Goal: Information Seeking & Learning: Learn about a topic

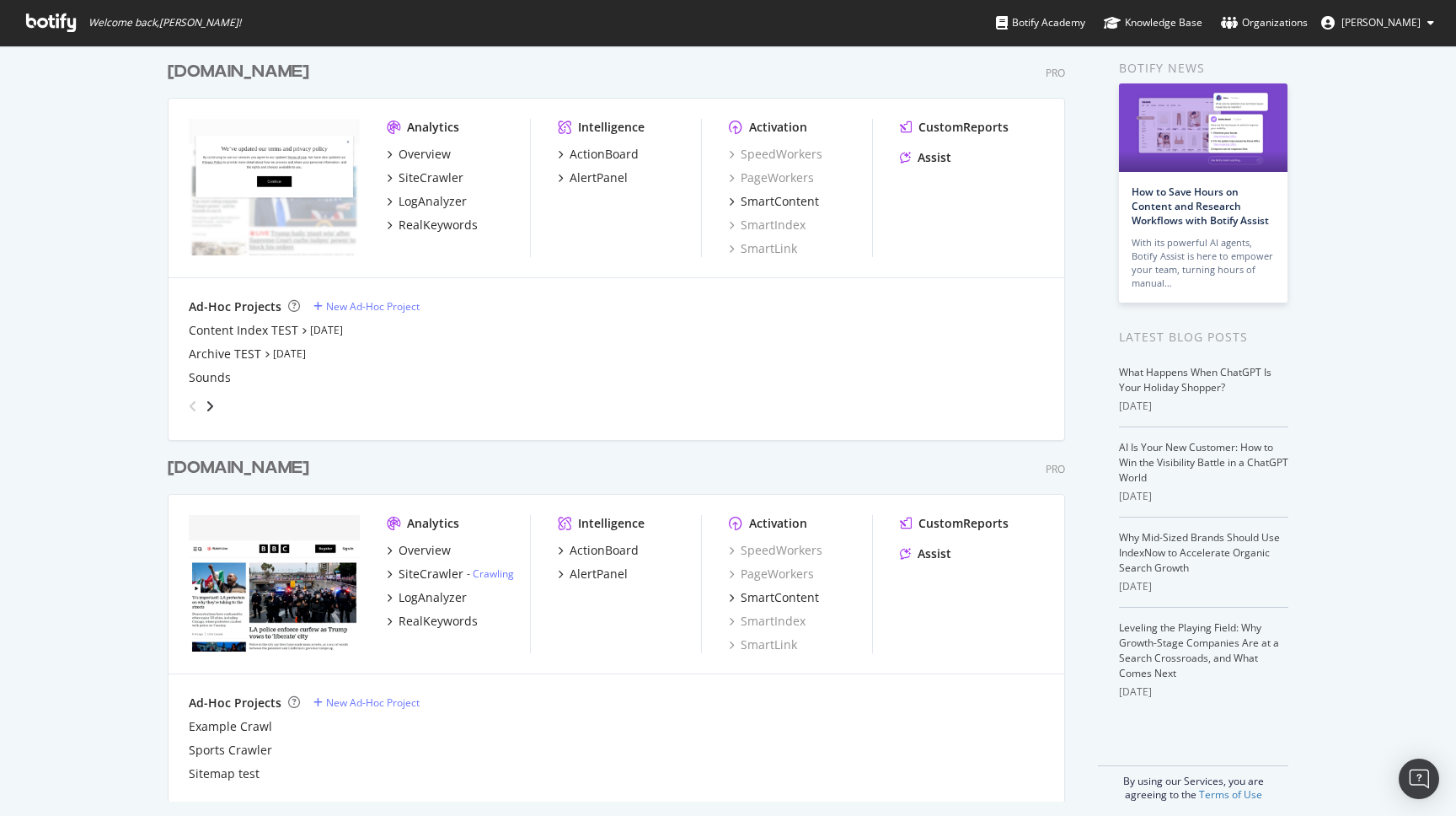
scroll to position [70, 0]
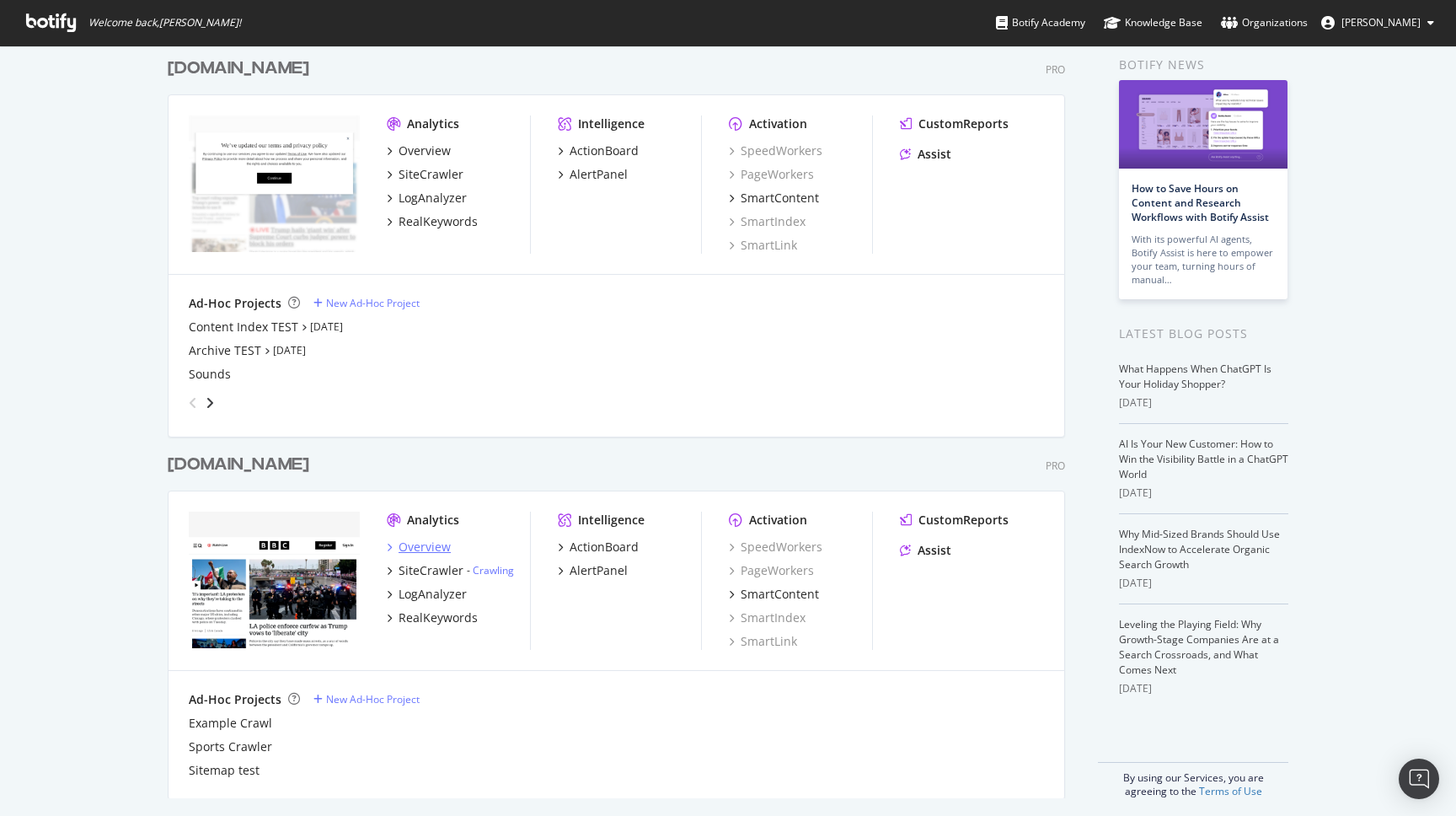
click at [391, 548] on icon "grid" at bounding box center [390, 547] width 5 height 9
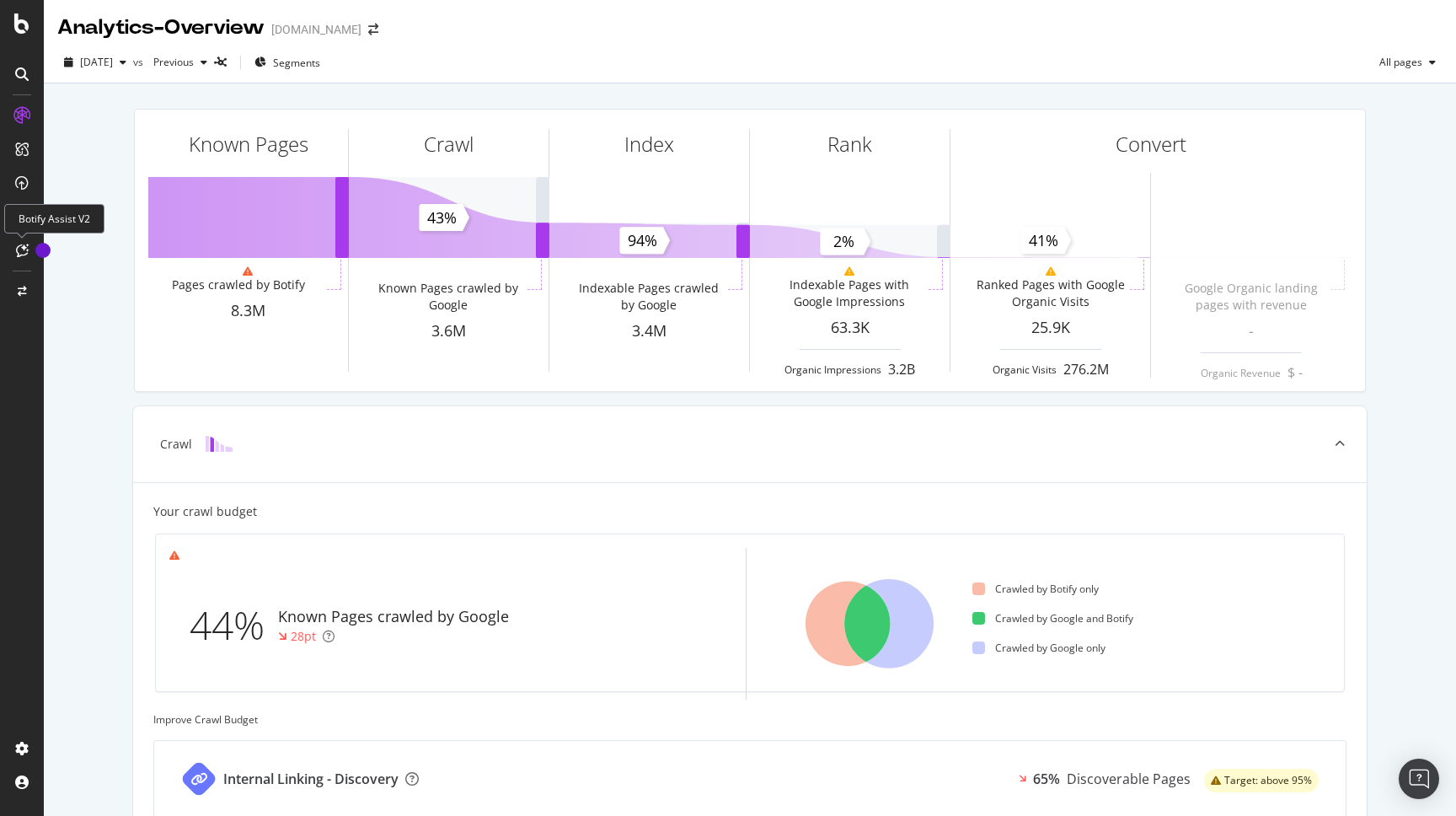
click at [20, 253] on icon at bounding box center [22, 249] width 13 height 13
